Goal: Task Accomplishment & Management: Manage account settings

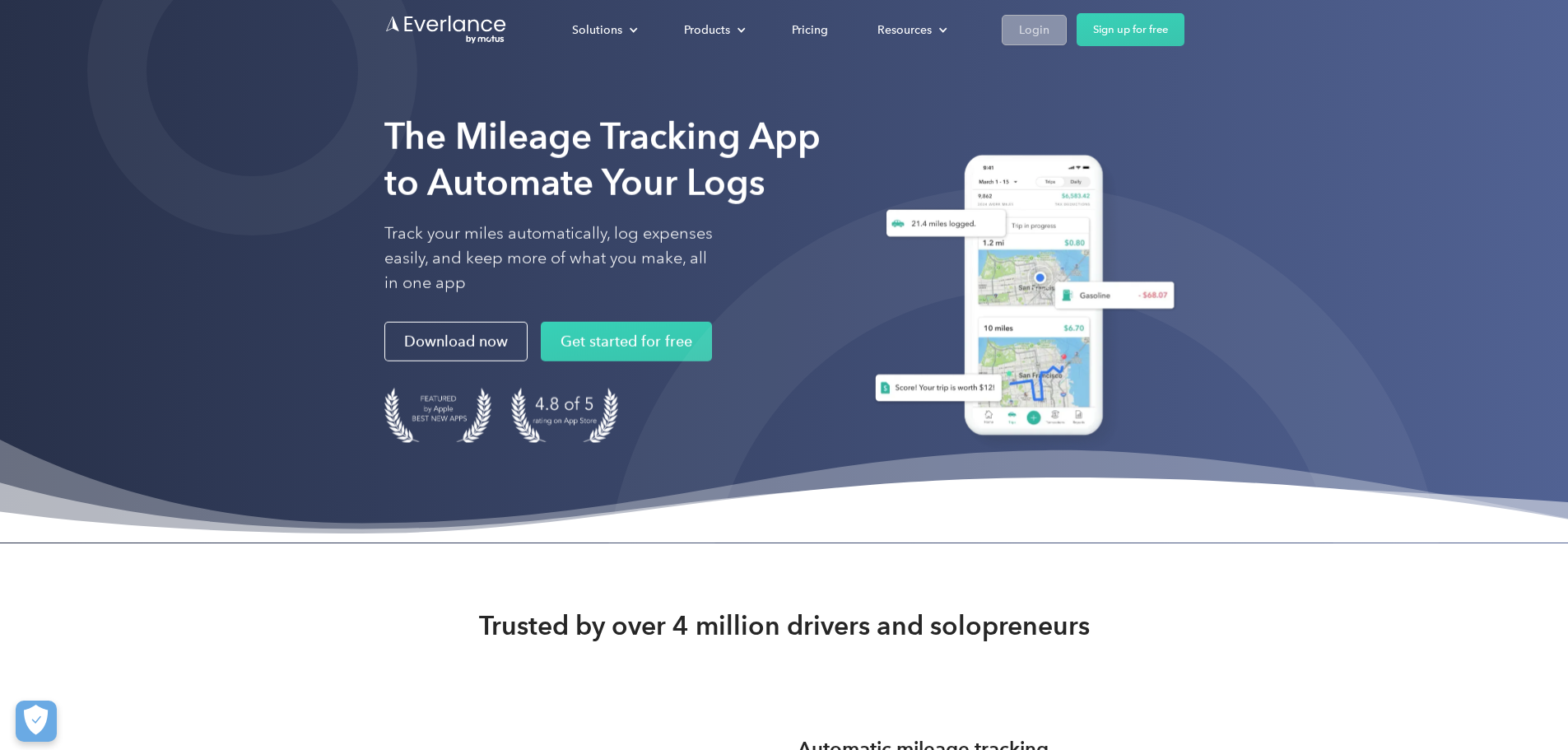
click at [1050, 23] on div "Login" at bounding box center [1035, 30] width 30 height 21
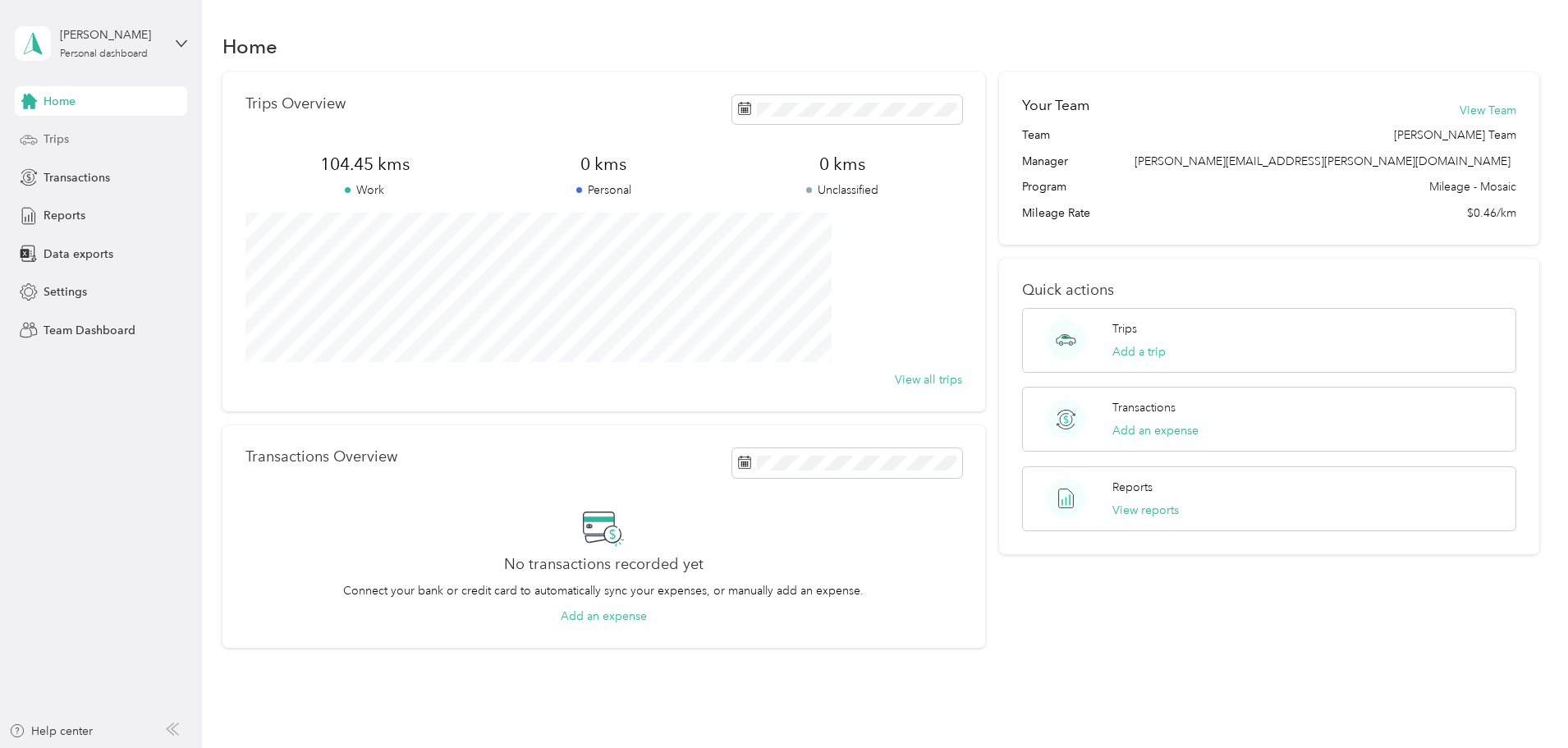
click at [66, 137] on span "Trips" at bounding box center [56, 139] width 25 height 17
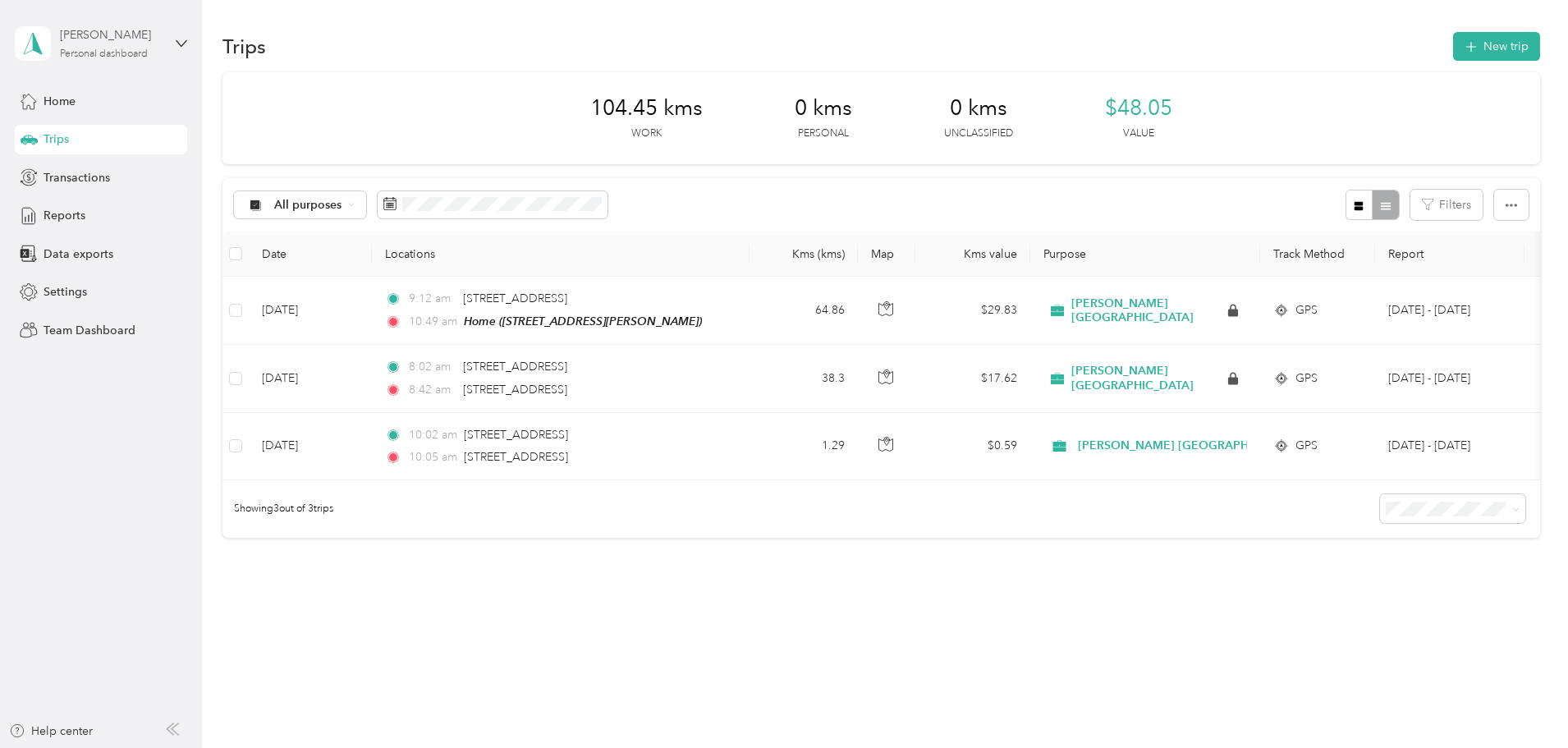
click at [118, 55] on div "Personal dashboard" at bounding box center [104, 54] width 88 height 10
click at [104, 138] on div "Team dashboard" at bounding box center [73, 133] width 88 height 17
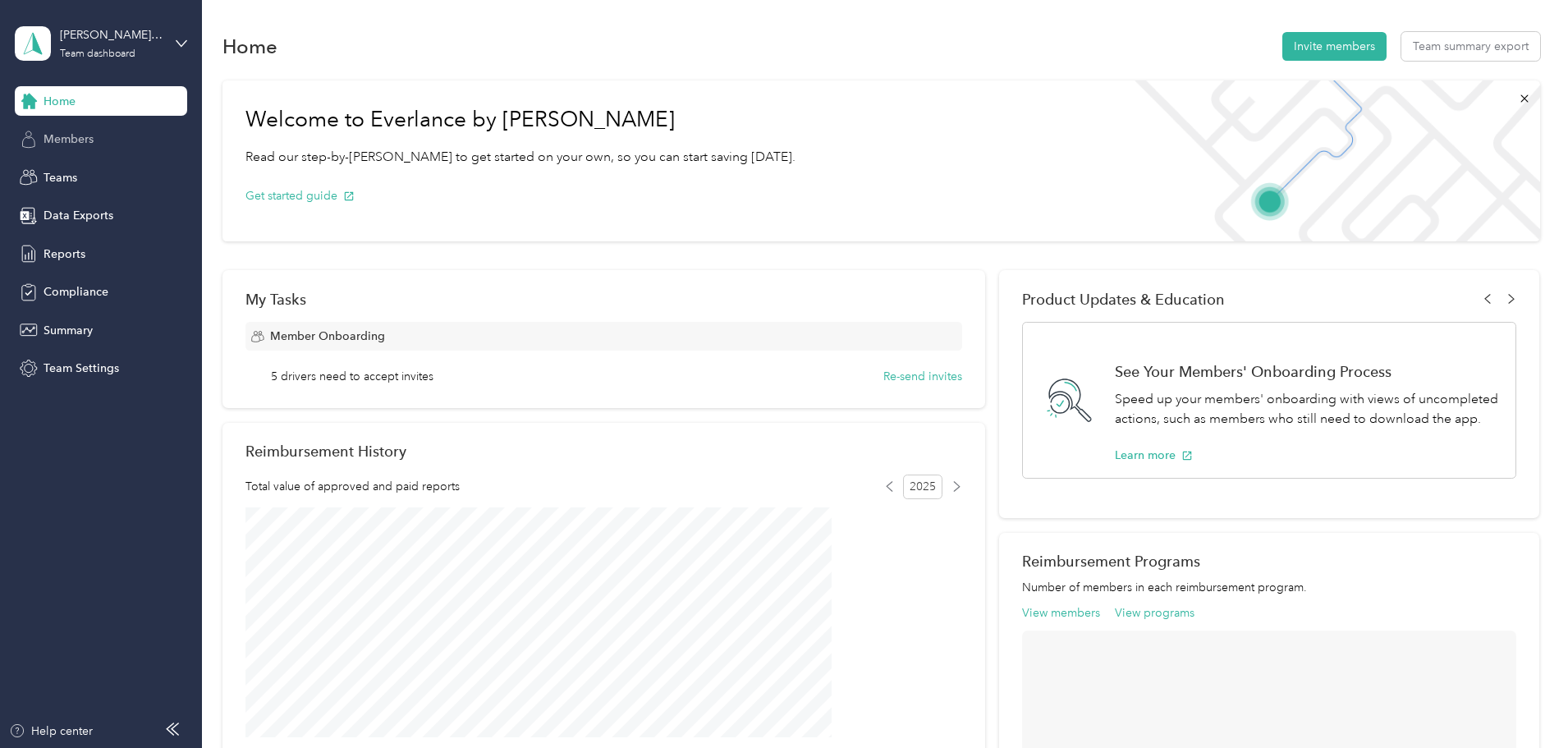
click at [80, 134] on span "Members" at bounding box center [69, 139] width 50 height 17
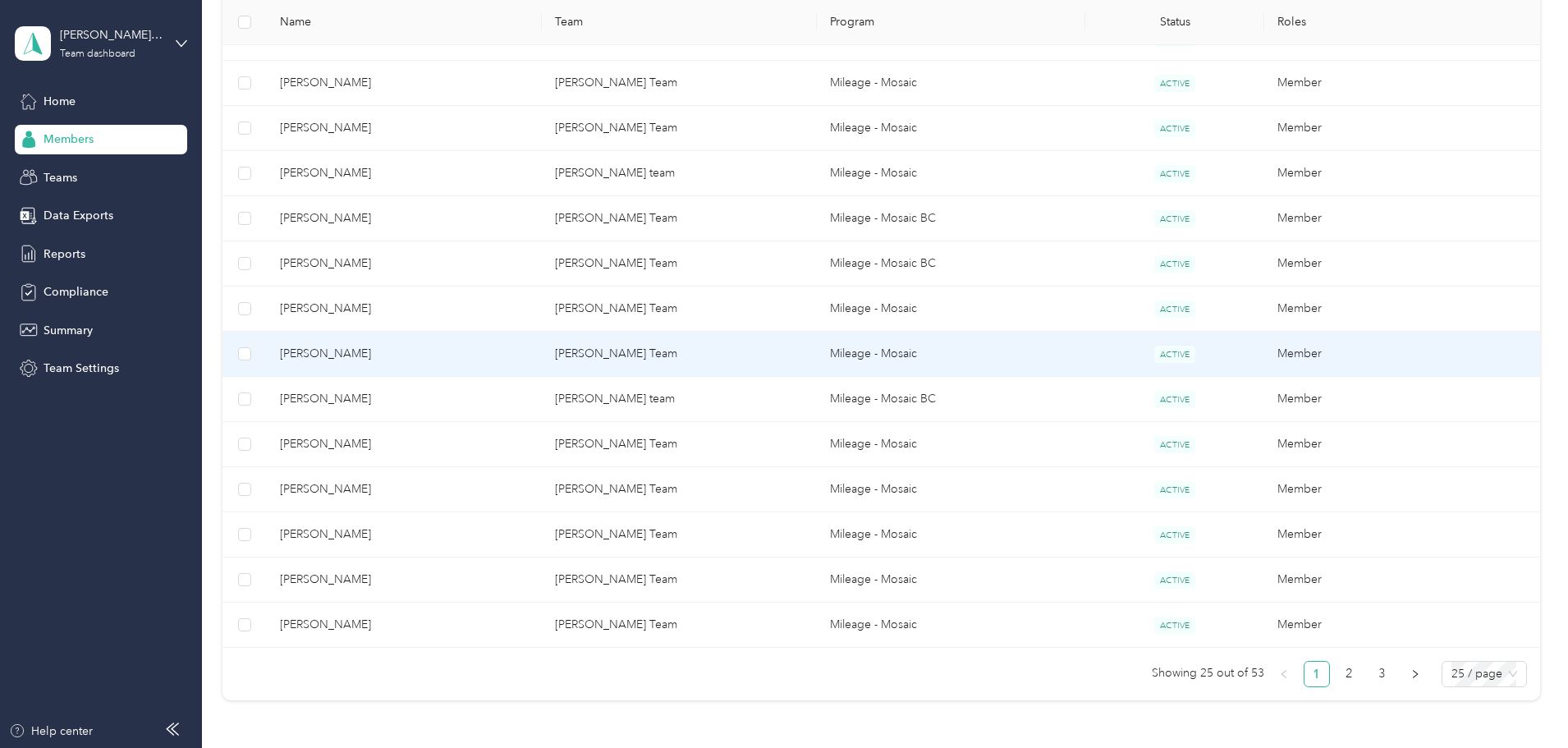
scroll to position [1057, 0]
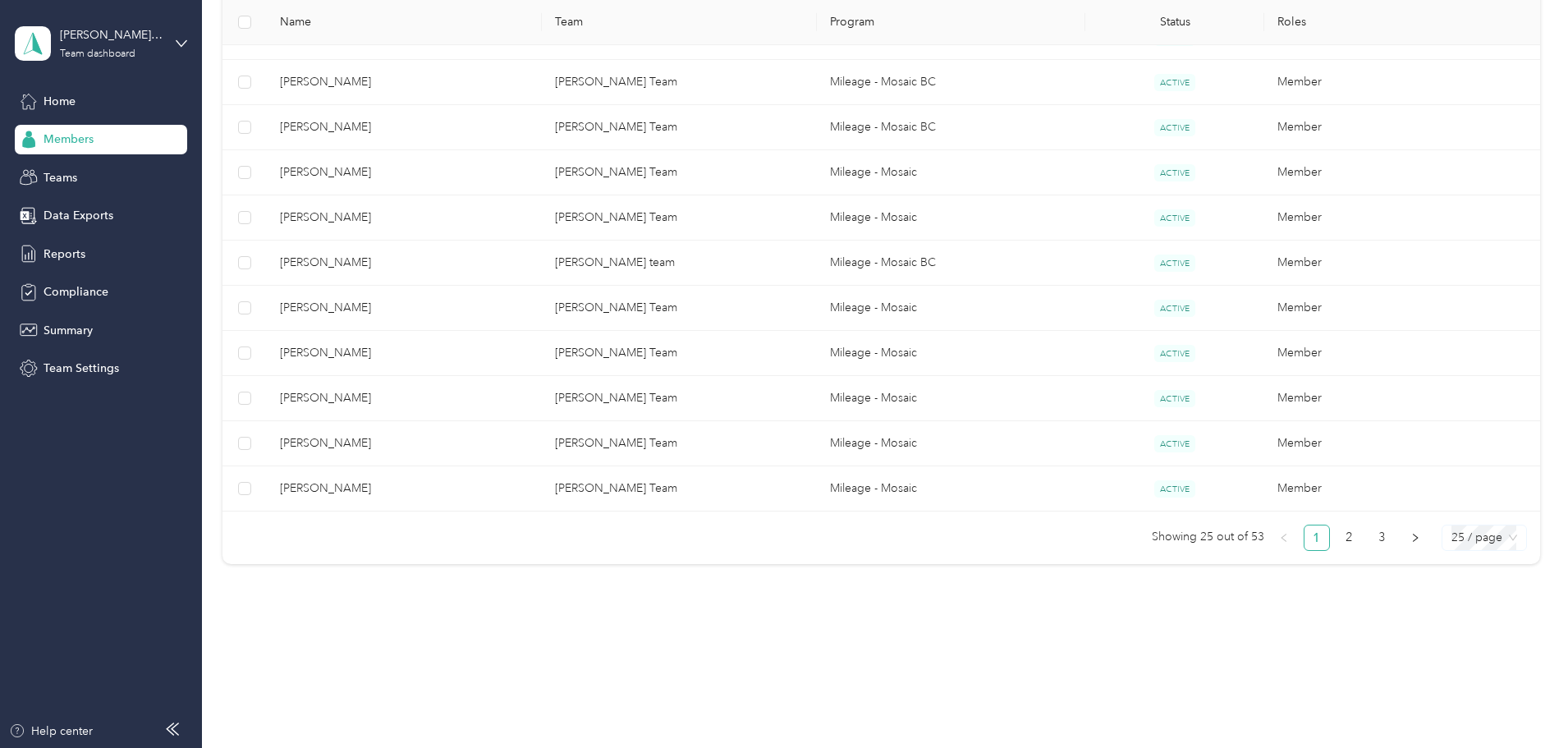
click at [1452, 547] on span "25 / page" at bounding box center [1485, 538] width 66 height 25
click at [1455, 632] on div "100 / page" at bounding box center [1483, 623] width 58 height 18
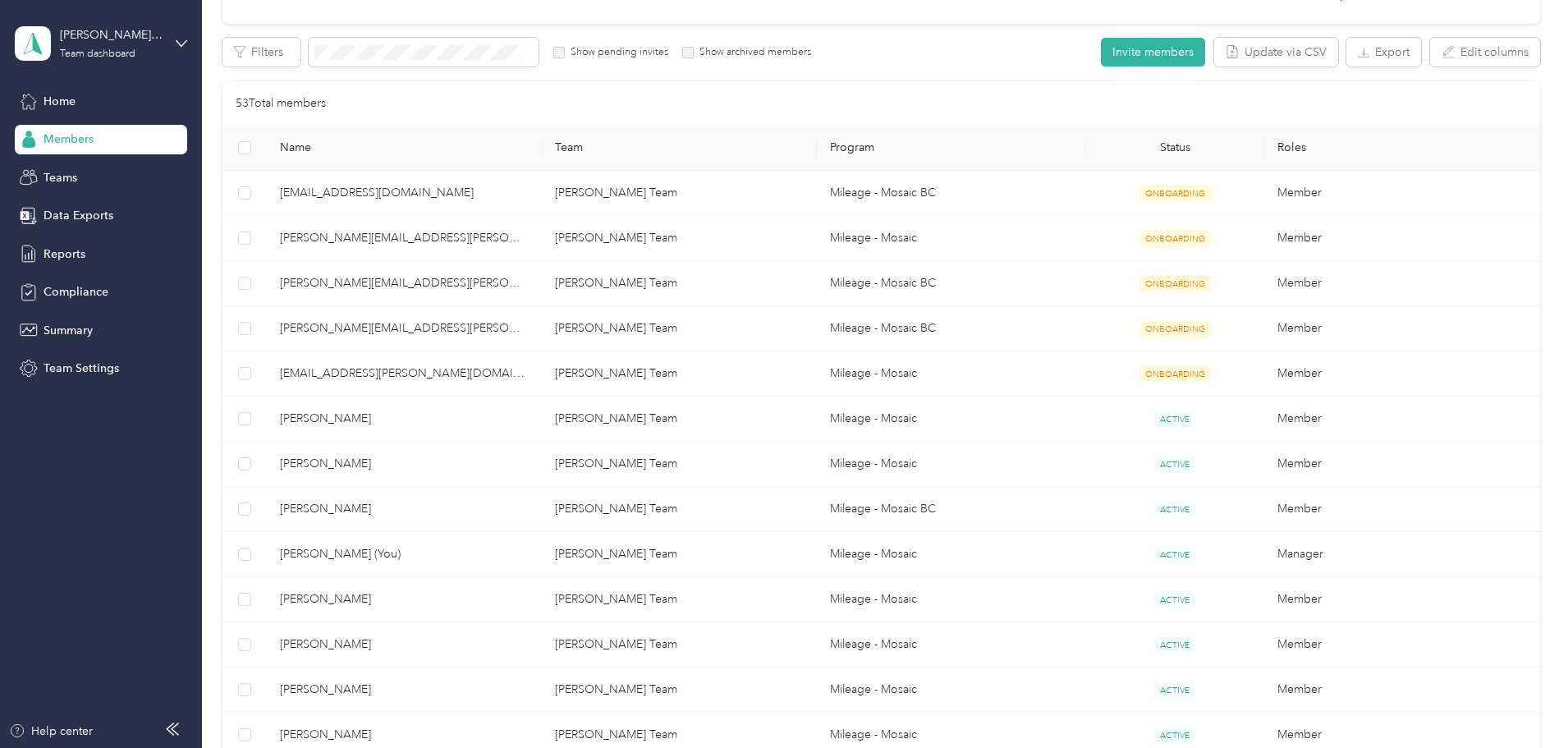
scroll to position [268, 0]
